Goal: Find specific page/section: Find specific page/section

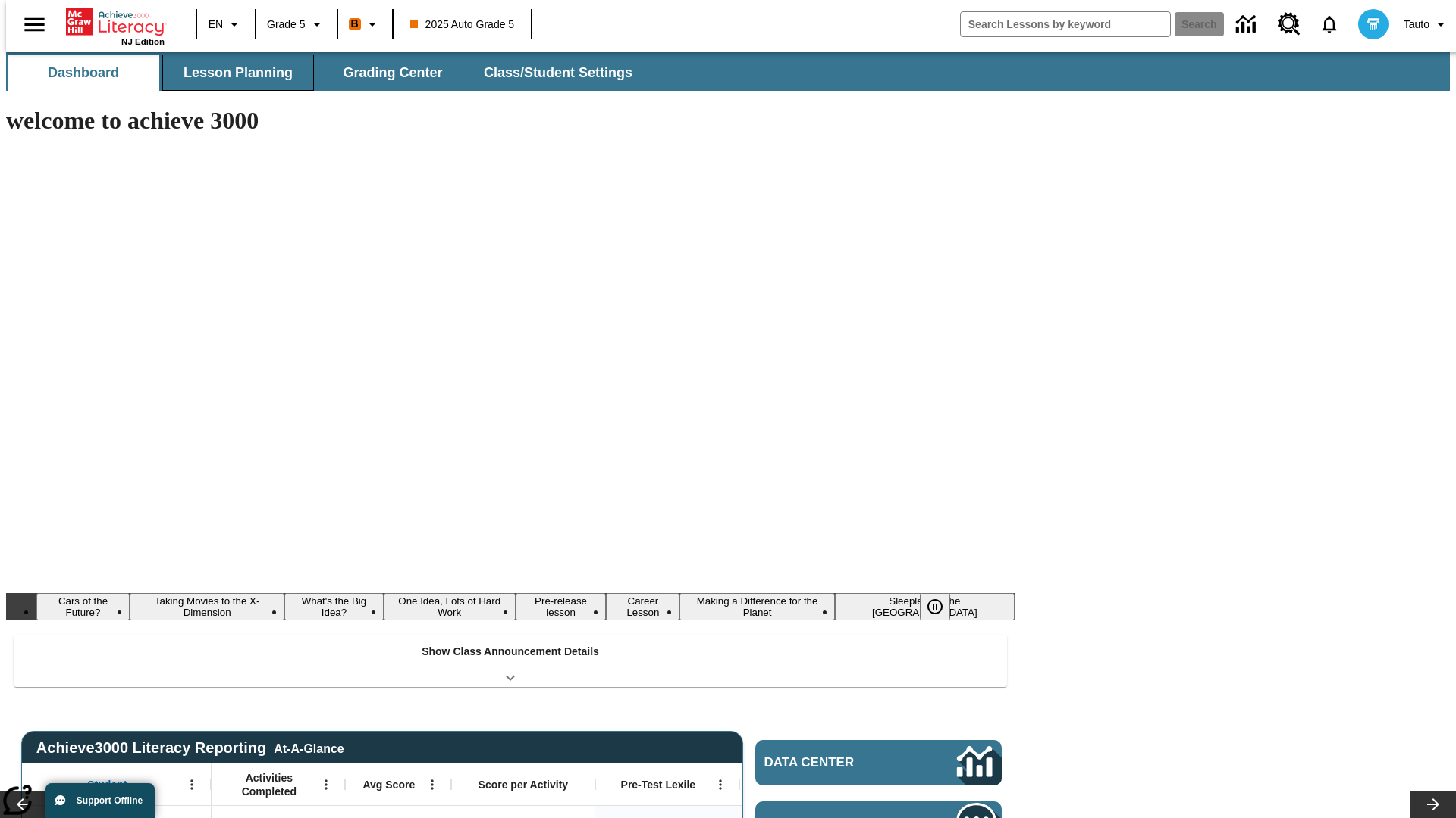
click at [232, 73] on button "Lesson Planning" at bounding box center [238, 73] width 152 height 36
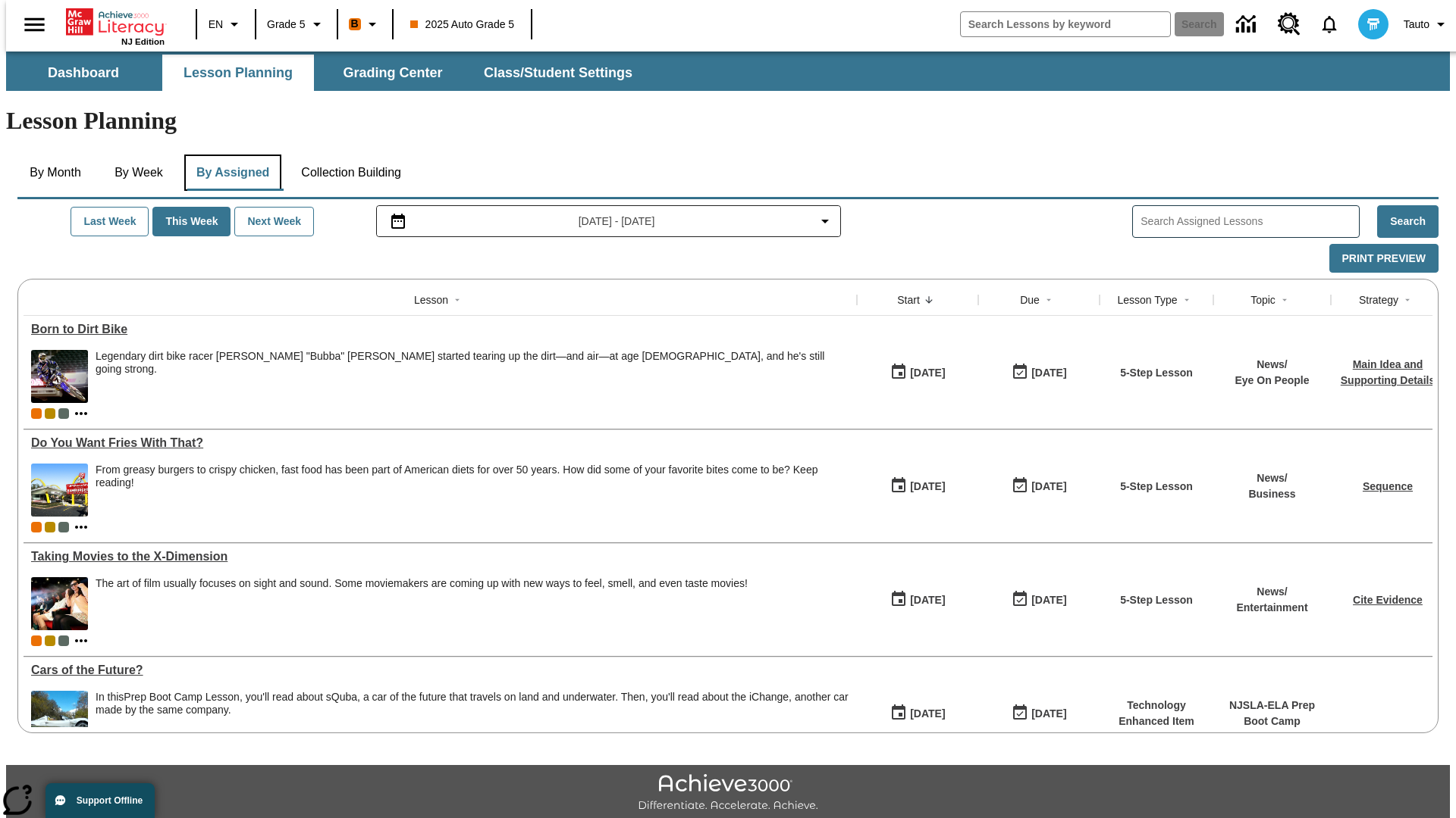
click at [229, 155] on button "By Assigned" at bounding box center [232, 173] width 97 height 36
type input "CVC Short Vowels Lesson 2"
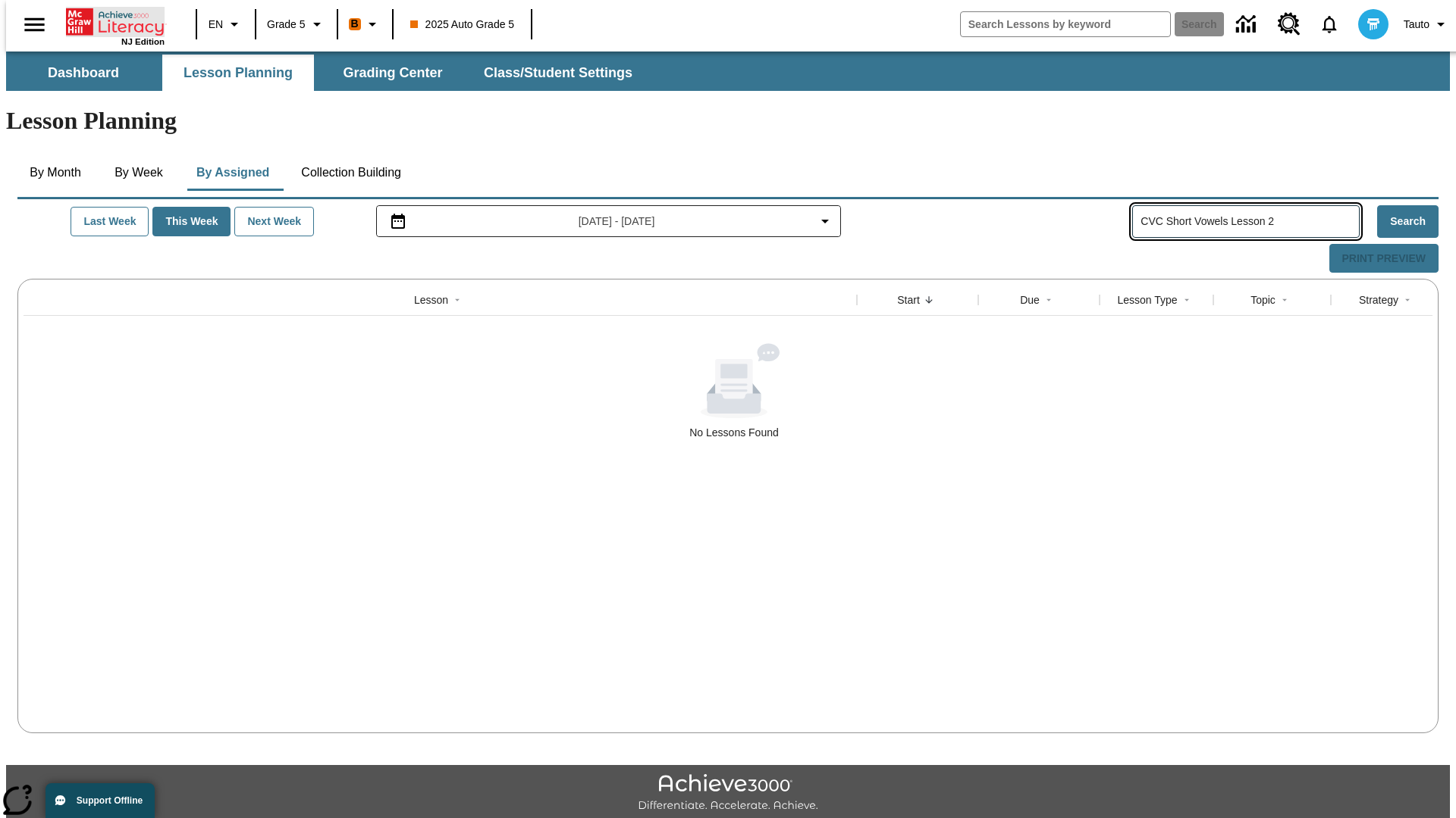
click at [109, 20] on icon "Home" at bounding box center [116, 22] width 101 height 30
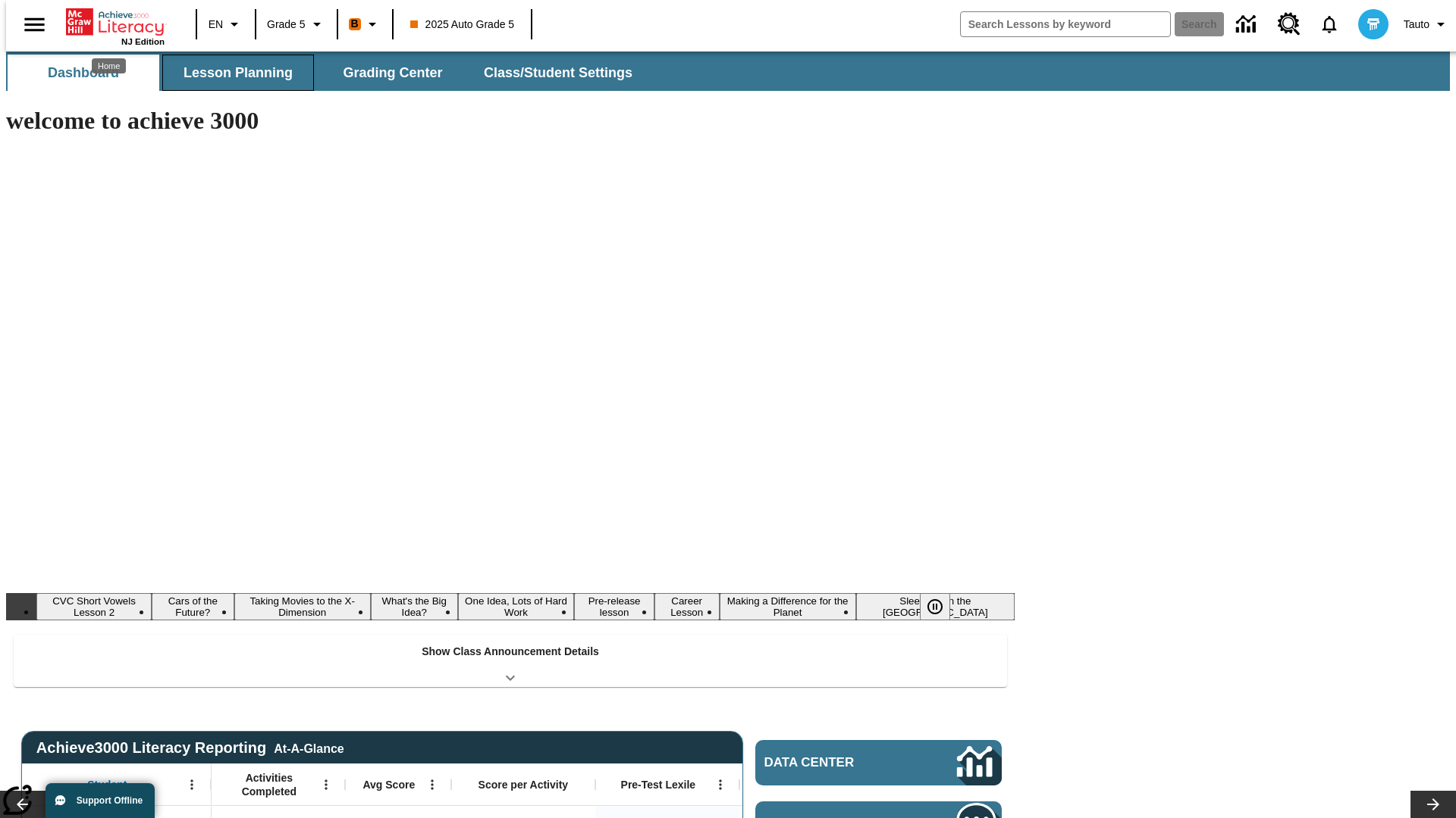
click at [232, 73] on button "Lesson Planning" at bounding box center [238, 73] width 152 height 36
